Goal: Task Accomplishment & Management: Use online tool/utility

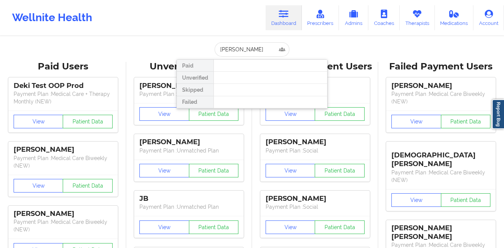
type input "[PERSON_NAME]"
click at [413, 18] on link "Therapists" at bounding box center [417, 17] width 35 height 25
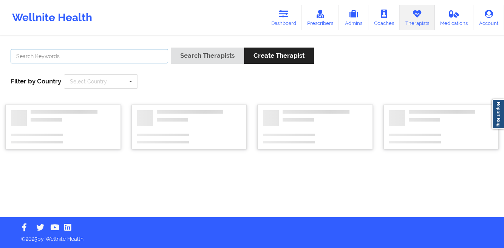
click at [143, 56] on input "text" at bounding box center [90, 56] width 158 height 14
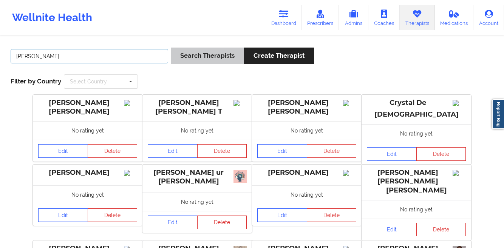
type input "[PERSON_NAME]"
click at [215, 52] on button "Search Therapists" at bounding box center [207, 56] width 73 height 16
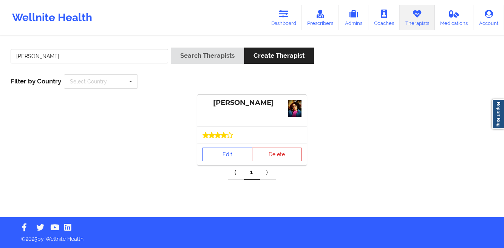
click at [213, 152] on link "Edit" at bounding box center [228, 155] width 50 height 14
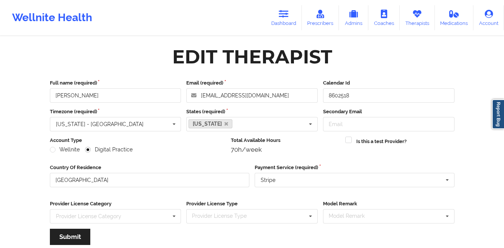
scroll to position [90, 0]
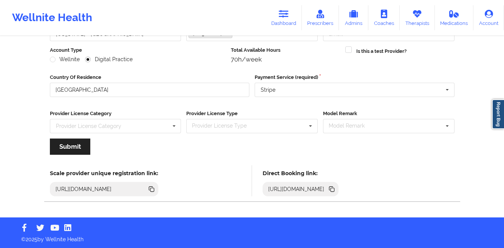
click at [335, 189] on icon at bounding box center [333, 190] width 4 height 4
click at [412, 22] on link "Therapists" at bounding box center [417, 17] width 35 height 25
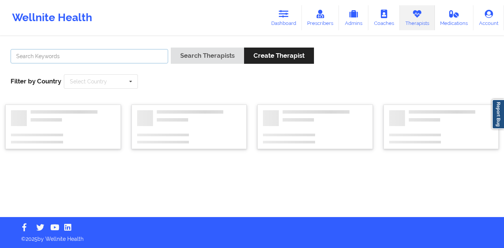
click at [123, 57] on input "text" at bounding box center [90, 56] width 158 height 14
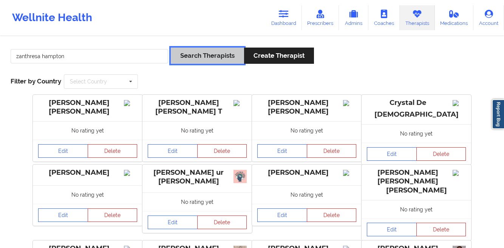
click at [185, 53] on button "Search Therapists" at bounding box center [207, 56] width 73 height 16
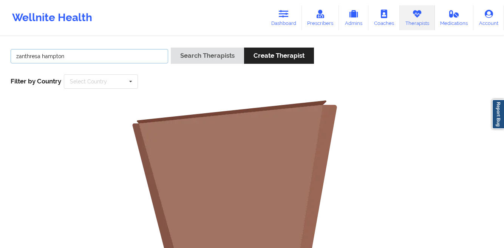
click at [80, 61] on input "zanthresa hampton" at bounding box center [90, 56] width 158 height 14
type input "zanthresa"
click at [171, 48] on button "Search Therapists" at bounding box center [207, 56] width 73 height 16
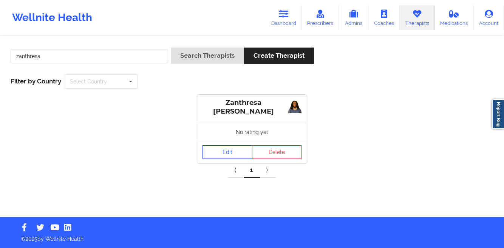
click at [215, 151] on link "Edit" at bounding box center [228, 153] width 50 height 14
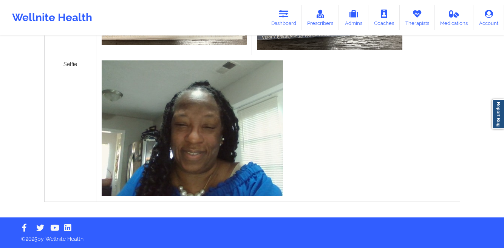
scroll to position [92, 0]
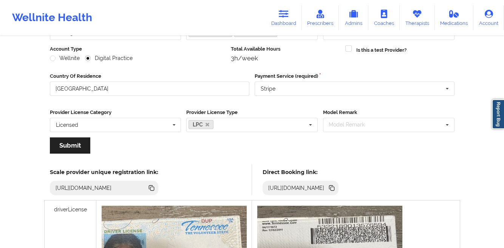
click at [335, 188] on icon at bounding box center [333, 189] width 4 height 4
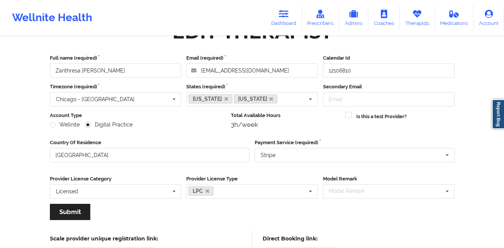
scroll to position [0, 0]
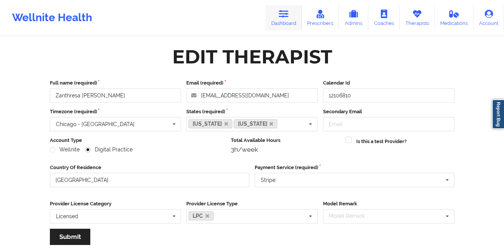
click at [289, 14] on icon at bounding box center [284, 14] width 10 height 8
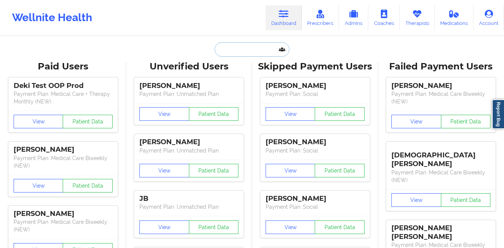
click at [227, 49] on input "text" at bounding box center [252, 49] width 75 height 14
paste input "[PERSON_NAME]"
type input "[PERSON_NAME]"
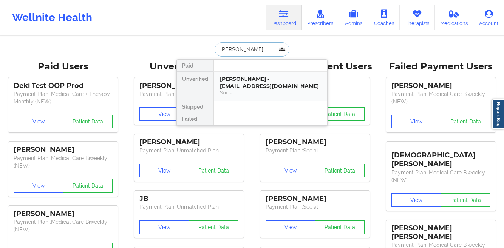
click at [228, 76] on div "[PERSON_NAME] - [EMAIL_ADDRESS][DOMAIN_NAME]" at bounding box center [270, 83] width 101 height 14
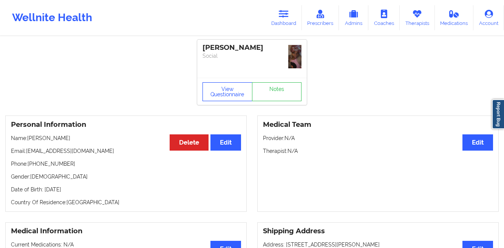
click at [235, 96] on button "View Questionnaire" at bounding box center [228, 91] width 50 height 19
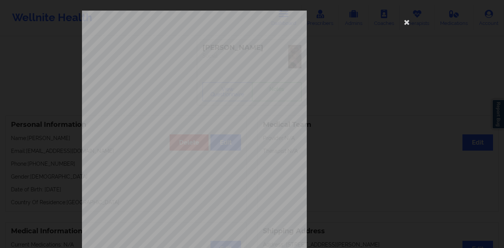
scroll to position [112, 0]
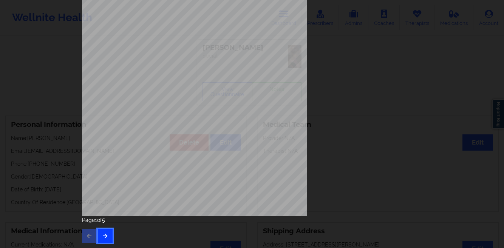
click at [102, 236] on icon "button" at bounding box center [105, 236] width 6 height 5
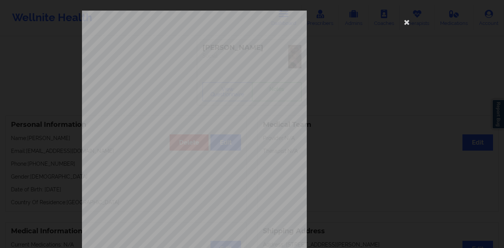
click at [367, 50] on div "Insurance company type details by patient commercial Insurance Member ID for pa…" at bounding box center [252, 170] width 340 height 318
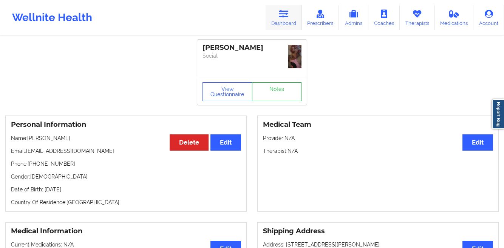
click at [285, 23] on link "Dashboard" at bounding box center [284, 17] width 36 height 25
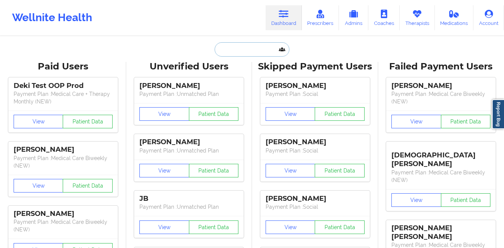
click at [226, 53] on input "text" at bounding box center [252, 49] width 75 height 14
paste input "[PERSON_NAME] -"
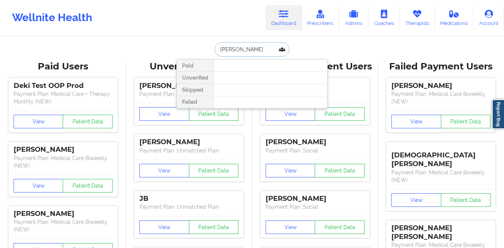
type input "[PERSON_NAME]"
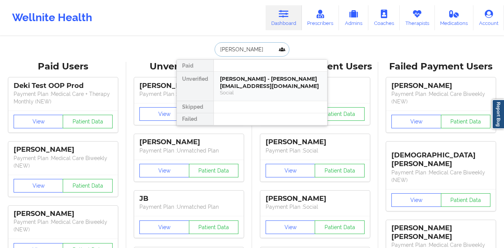
click at [228, 81] on div "[PERSON_NAME] - [PERSON_NAME][EMAIL_ADDRESS][DOMAIN_NAME]" at bounding box center [270, 83] width 101 height 14
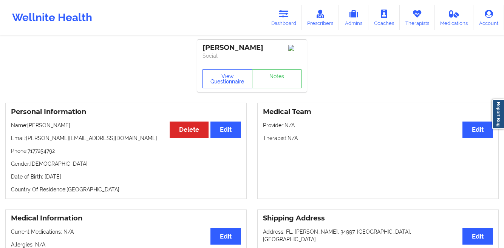
click at [223, 85] on button "View Questionnaire" at bounding box center [228, 79] width 50 height 19
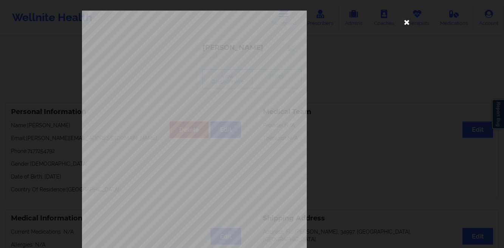
click at [405, 23] on icon at bounding box center [407, 22] width 12 height 12
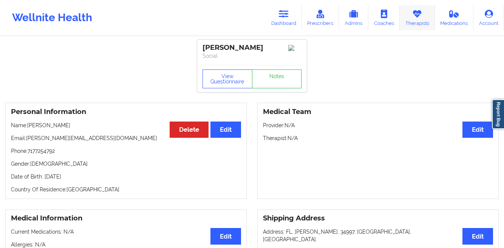
click at [419, 19] on link "Therapists" at bounding box center [417, 17] width 35 height 25
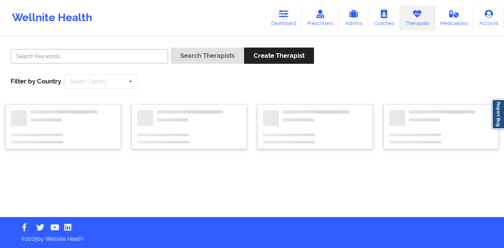
click at [152, 57] on input "text" at bounding box center [90, 56] width 158 height 14
paste input "[PERSON_NAME]"
type input "[PERSON_NAME]"
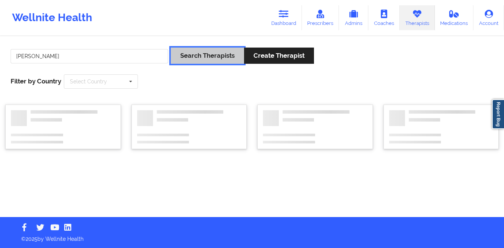
click at [218, 59] on button "Search Therapists" at bounding box center [207, 56] width 73 height 16
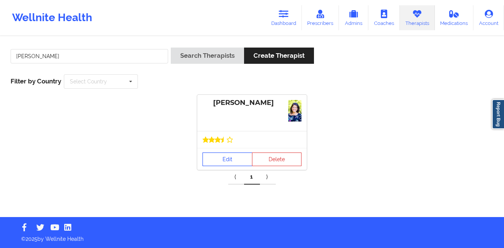
click at [220, 155] on link "Edit" at bounding box center [228, 160] width 50 height 14
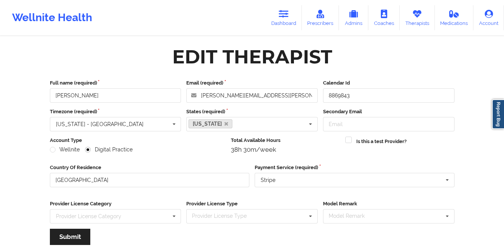
scroll to position [90, 0]
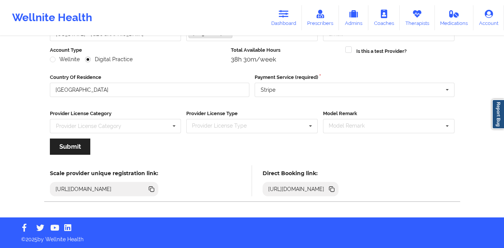
click at [333, 187] on icon at bounding box center [331, 189] width 4 height 4
click at [287, 16] on icon at bounding box center [284, 14] width 10 height 8
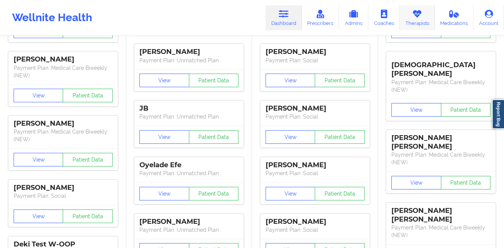
click at [416, 13] on icon at bounding box center [418, 14] width 10 height 8
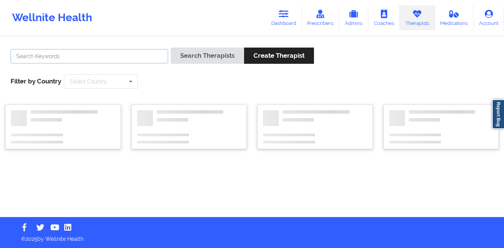
click at [124, 56] on input "text" at bounding box center [90, 56] width 158 height 14
paste input "[PERSON_NAME]"
type input "[PERSON_NAME]"
click at [171, 48] on button "Search Therapists" at bounding box center [207, 56] width 73 height 16
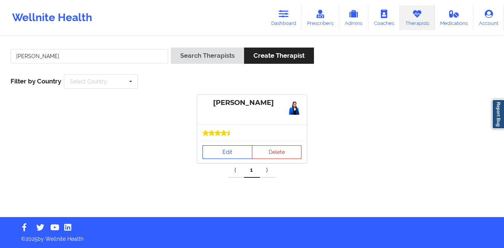
click at [223, 158] on link "Edit" at bounding box center [228, 153] width 50 height 14
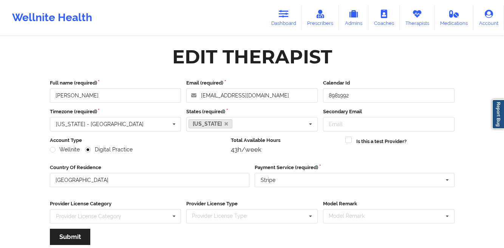
scroll to position [90, 0]
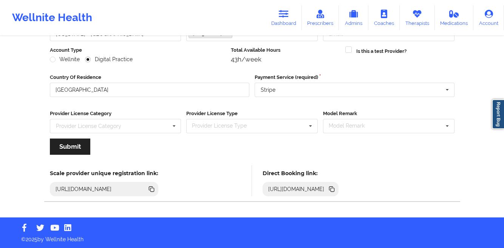
click at [333, 188] on icon at bounding box center [331, 189] width 4 height 4
click at [285, 15] on icon at bounding box center [284, 14] width 10 height 8
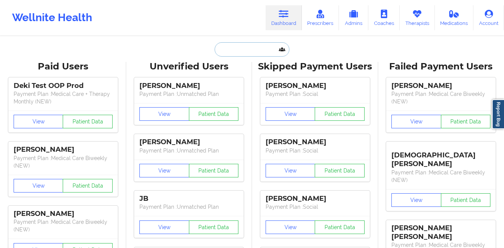
click at [242, 48] on input "text" at bounding box center [252, 49] width 75 height 14
paste input "[PERSON_NAME]"
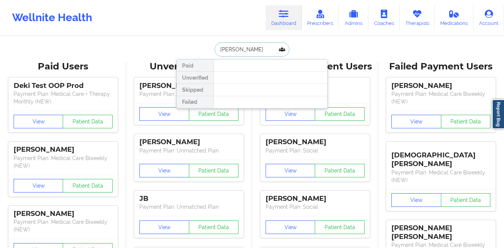
type input "[PERSON_NAME]"
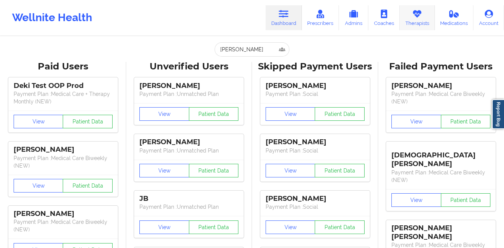
click at [415, 20] on link "Therapists" at bounding box center [417, 17] width 35 height 25
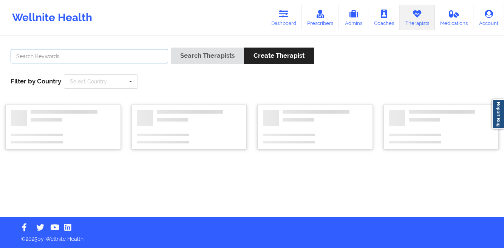
click at [116, 56] on input "text" at bounding box center [90, 56] width 158 height 14
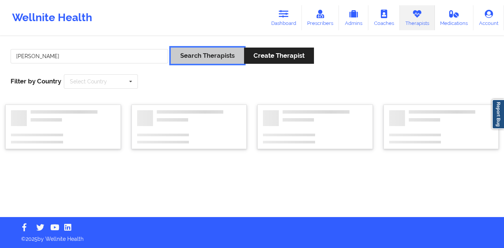
click at [197, 53] on button "Search Therapists" at bounding box center [207, 56] width 73 height 16
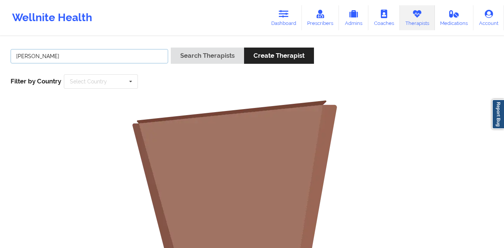
click at [79, 58] on input "[PERSON_NAME]" at bounding box center [90, 56] width 158 height 14
type input "[PERSON_NAME]"
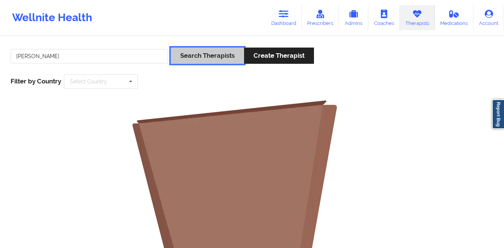
click at [193, 62] on button "Search Therapists" at bounding box center [207, 56] width 73 height 16
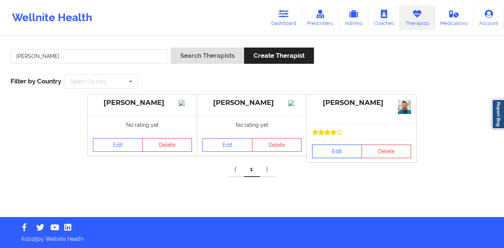
click at [324, 149] on link "Edit" at bounding box center [337, 152] width 50 height 14
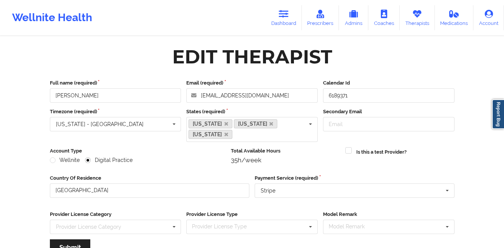
scroll to position [90, 0]
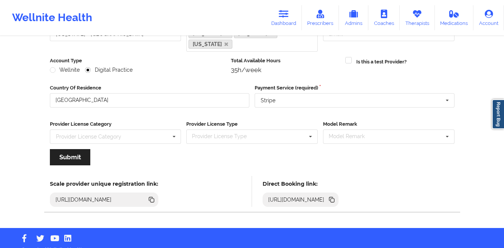
click at [335, 199] on icon at bounding box center [333, 201] width 4 height 4
click at [279, 22] on link "Dashboard" at bounding box center [284, 17] width 36 height 25
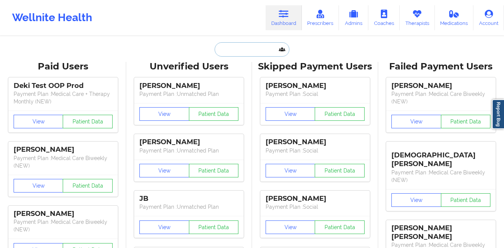
click at [241, 54] on input "text" at bounding box center [252, 49] width 75 height 14
paste input "[PERSON_NAME]"
type input "[PERSON_NAME]"
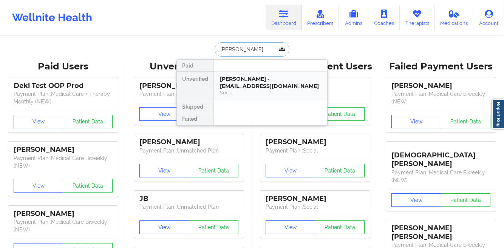
click at [236, 76] on div "[PERSON_NAME] - [EMAIL_ADDRESS][DOMAIN_NAME]" at bounding box center [270, 83] width 101 height 14
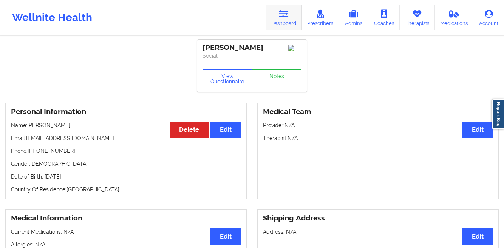
click at [285, 20] on link "Dashboard" at bounding box center [284, 17] width 36 height 25
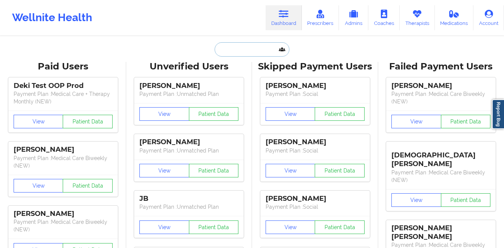
click at [235, 52] on input "text" at bounding box center [252, 49] width 75 height 14
paste input "[PERSON_NAME]"
type input "[PERSON_NAME]"
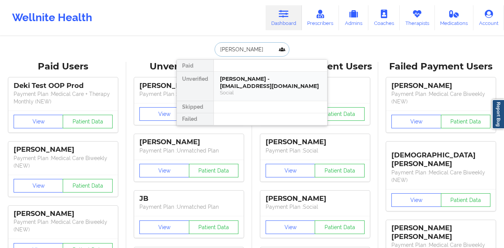
click at [229, 81] on div "[PERSON_NAME] - [EMAIL_ADDRESS][DOMAIN_NAME]" at bounding box center [270, 83] width 101 height 14
